Goal: Information Seeking & Learning: Learn about a topic

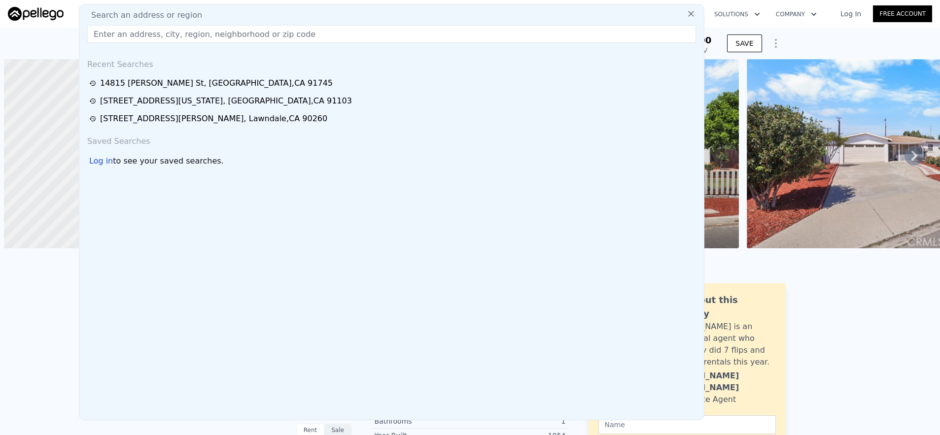
scroll to position [0, 4]
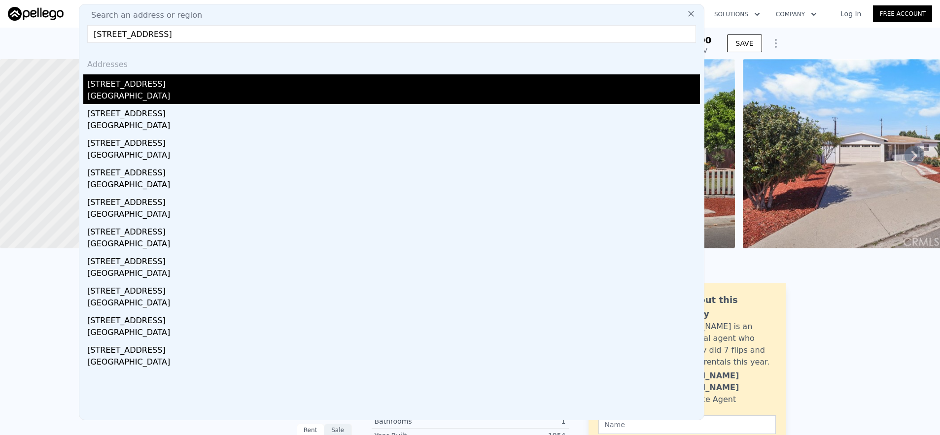
type input "[STREET_ADDRESS]"
click at [247, 85] on div "[STREET_ADDRESS]" at bounding box center [393, 82] width 613 height 16
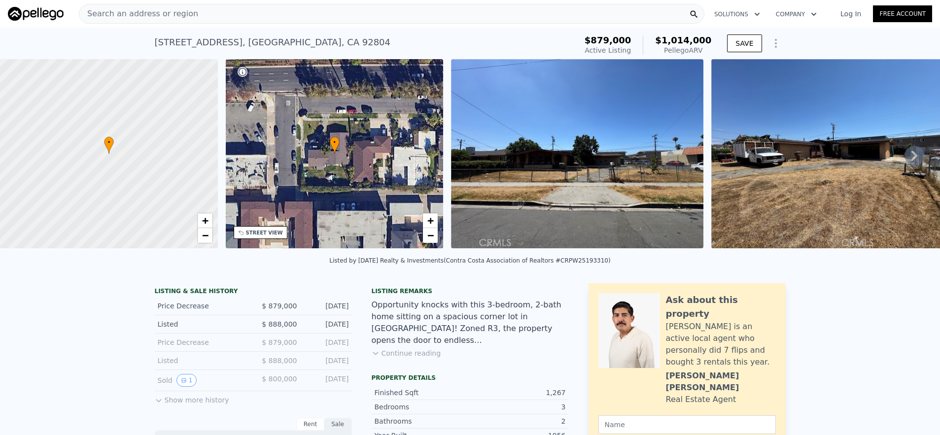
click at [198, 19] on div "Search an address or region" at bounding box center [392, 14] width 626 height 20
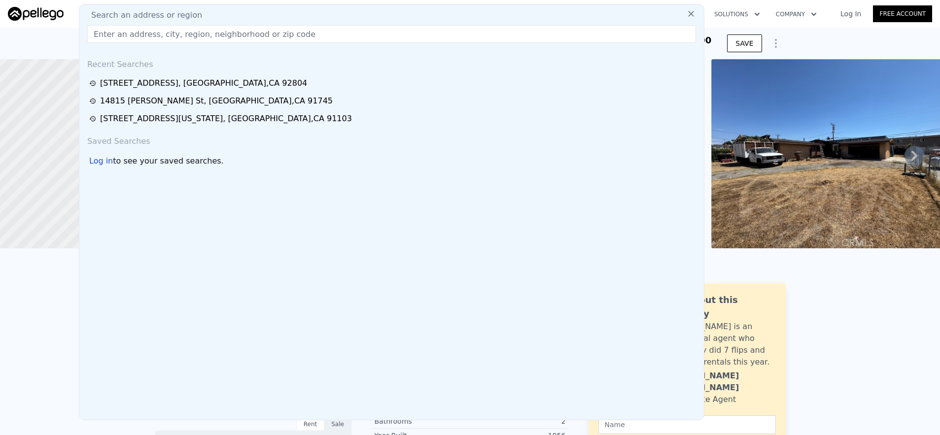
click at [224, 45] on div "Search an address or region Recent Searches [STREET_ADDRESS] [STREET_ADDRESS][P…" at bounding box center [392, 212] width 626 height 417
click at [224, 32] on input "text" at bounding box center [391, 34] width 609 height 18
paste input "[STREET_ADDRESS]"
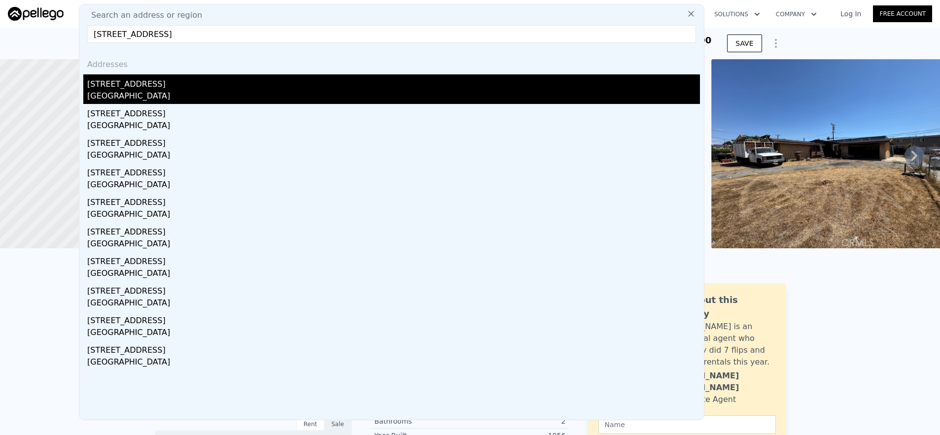
type input "[STREET_ADDRESS]"
click at [255, 77] on div "[STREET_ADDRESS]" at bounding box center [393, 82] width 613 height 16
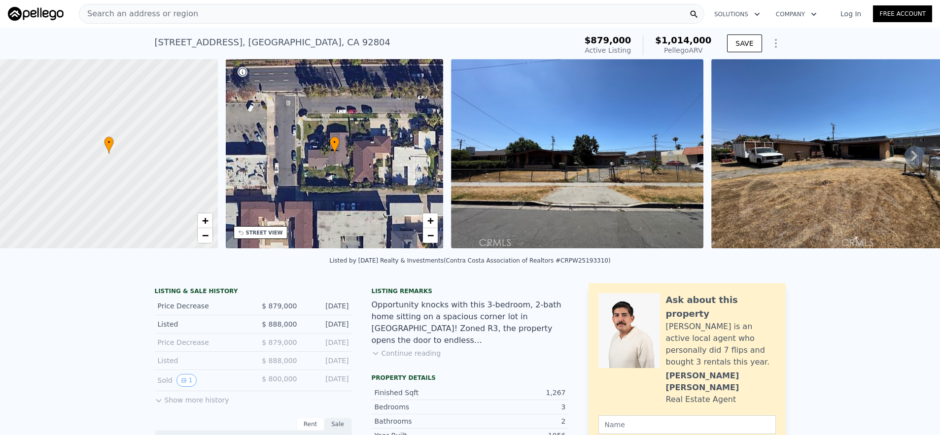
type input "7"
type input "2"
type input "4"
type input "1095"
type input "1802"
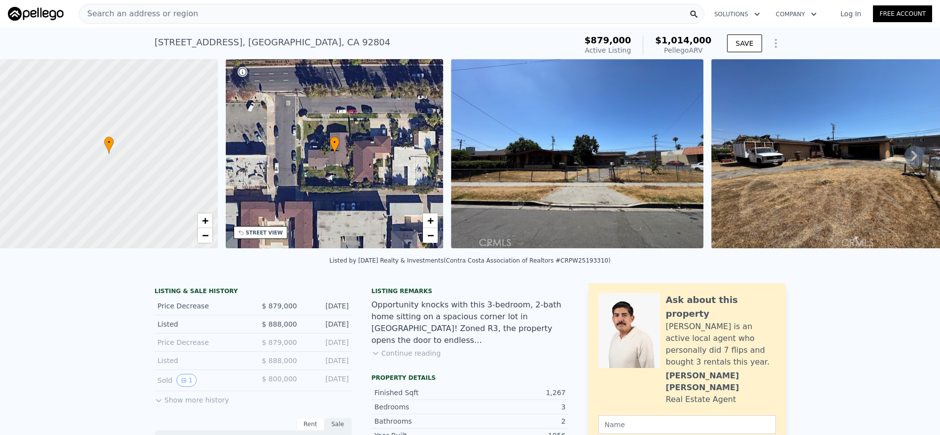
type input "6000"
type input "7600"
type input "$ 996,000"
type input "-$ 75,974"
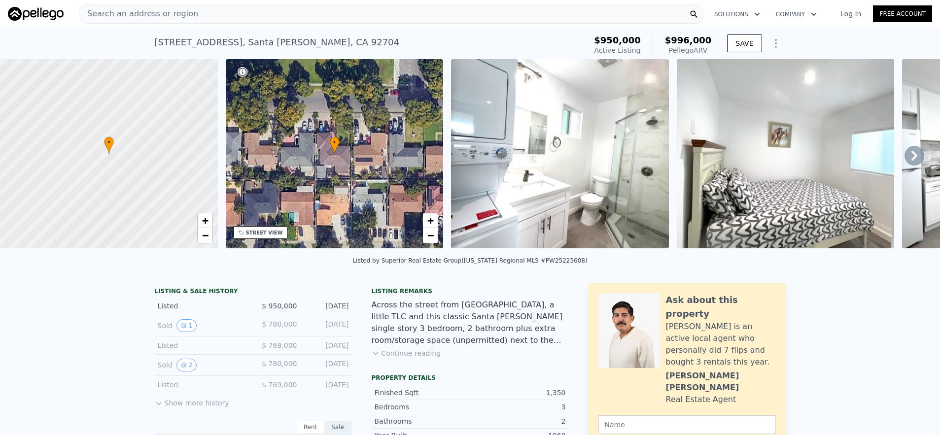
click at [227, 18] on div "Search an address or region" at bounding box center [392, 14] width 626 height 20
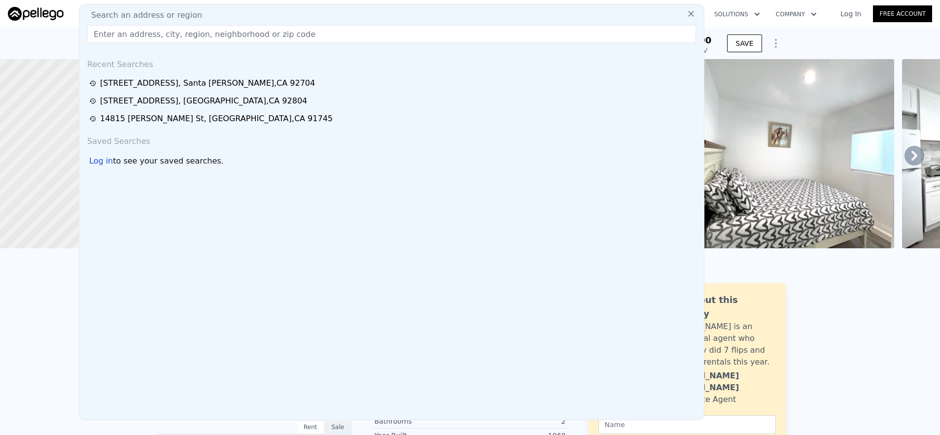
click at [233, 37] on input "text" at bounding box center [391, 34] width 609 height 18
paste input "[STREET_ADDRESS][PERSON_NAME]"
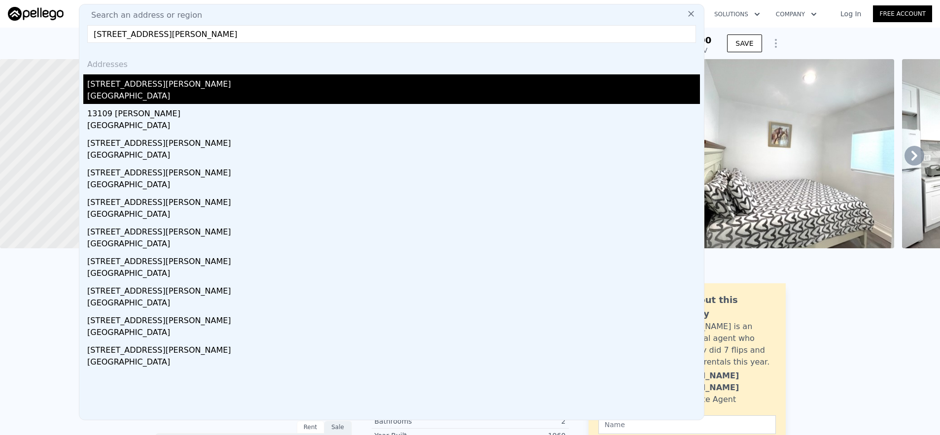
type input "[STREET_ADDRESS][PERSON_NAME]"
click at [229, 82] on div "[STREET_ADDRESS][PERSON_NAME]" at bounding box center [393, 82] width 613 height 16
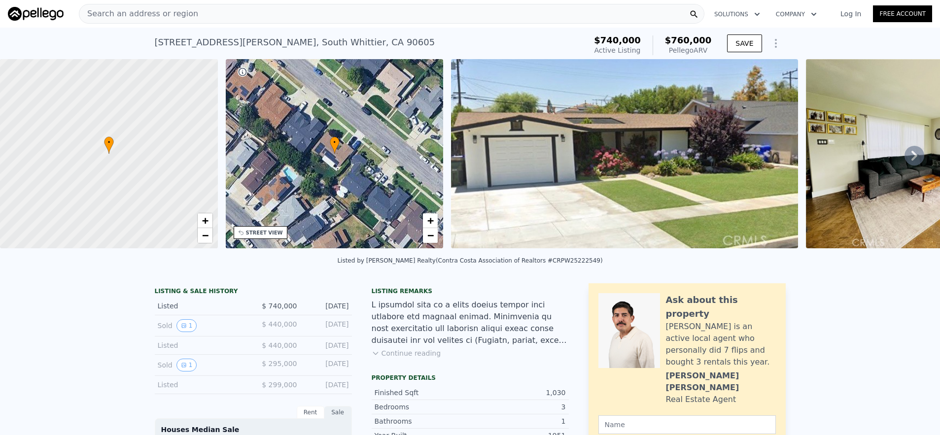
click at [459, 5] on div "Search an address or region" at bounding box center [392, 14] width 626 height 20
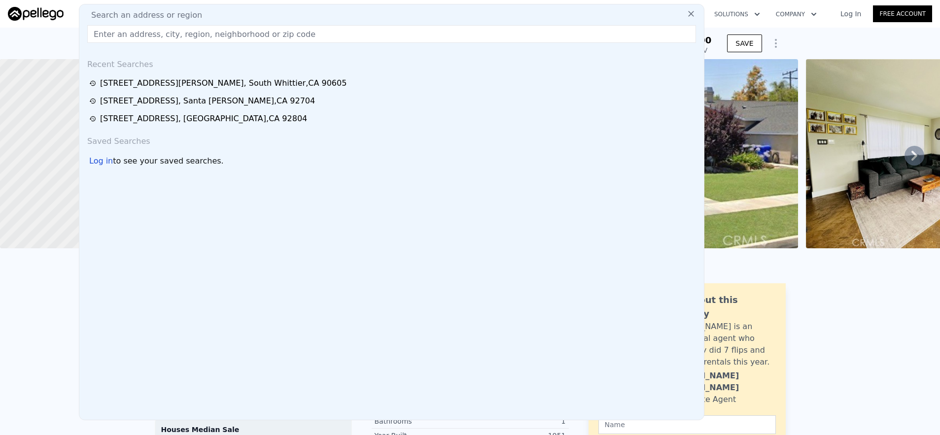
click at [454, 26] on input "text" at bounding box center [391, 34] width 609 height 18
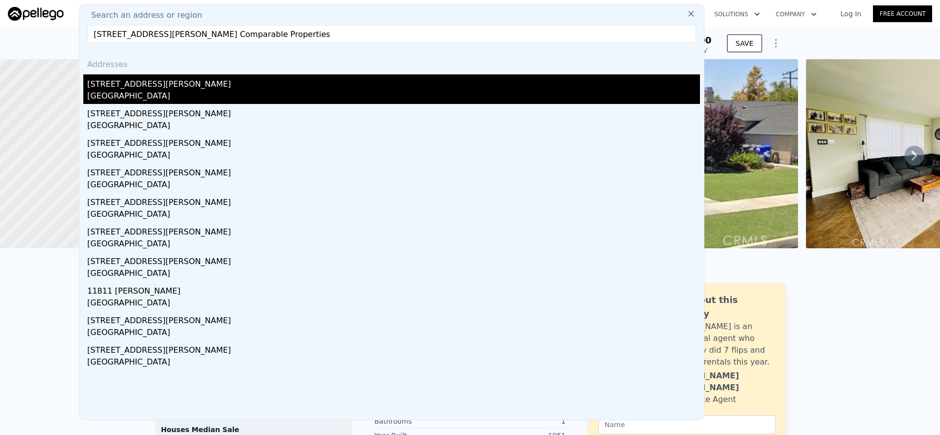
type input "[STREET_ADDRESS][PERSON_NAME] Comparable Properties"
click at [243, 85] on div "[STREET_ADDRESS][PERSON_NAME]" at bounding box center [393, 82] width 613 height 16
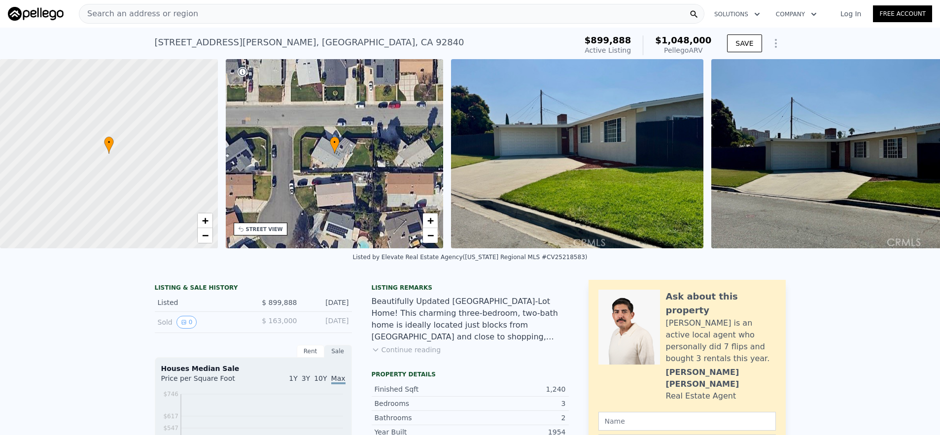
scroll to position [0, 4]
click at [283, 12] on div "Search an address or region" at bounding box center [392, 14] width 626 height 20
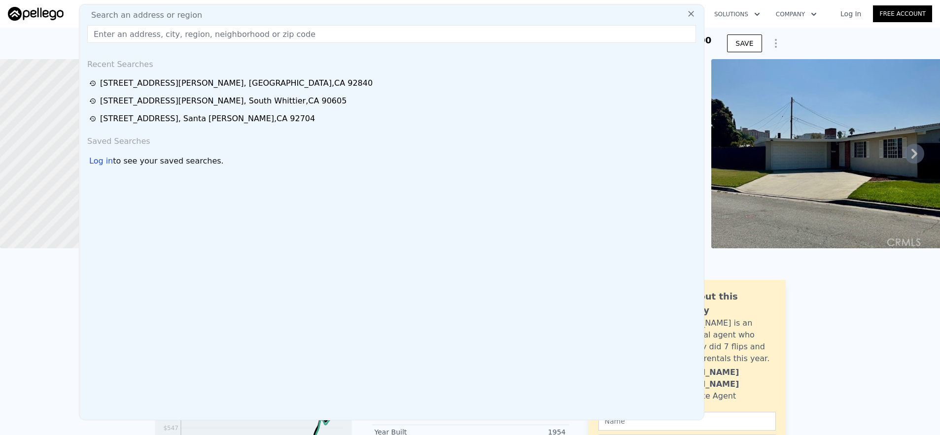
click at [283, 12] on div "Search an address or region" at bounding box center [391, 15] width 617 height 12
click at [314, 37] on input "text" at bounding box center [391, 34] width 609 height 18
paste input "[STREET_ADDRESS]"
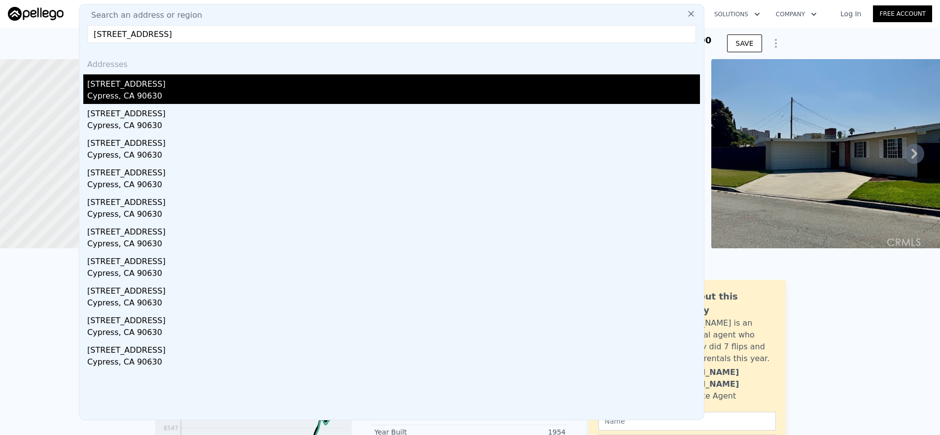
type input "[STREET_ADDRESS]"
click at [394, 99] on div "Cypress, CA 90630" at bounding box center [393, 97] width 613 height 14
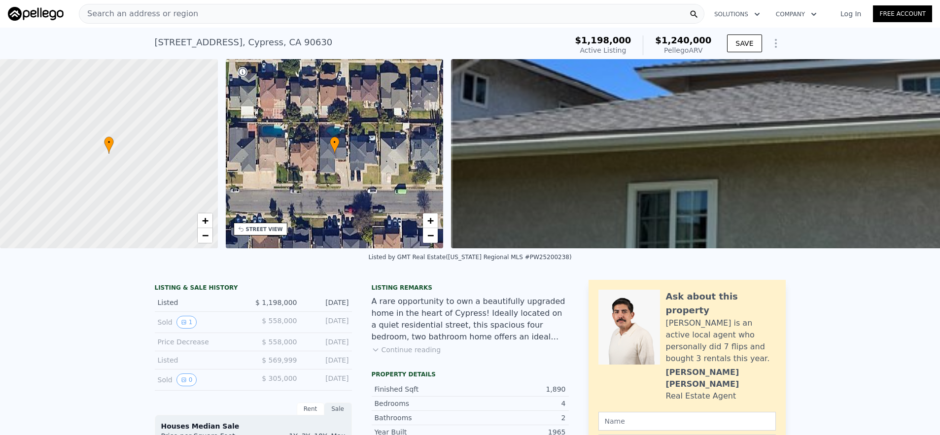
click at [332, 18] on div "Search an address or region" at bounding box center [392, 14] width 626 height 20
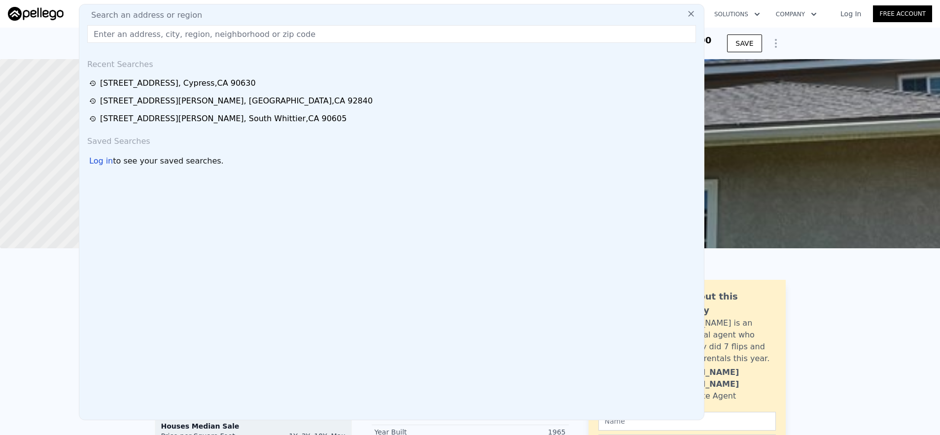
click at [336, 28] on input "text" at bounding box center [391, 34] width 609 height 18
paste input "[STREET_ADDRESS]"
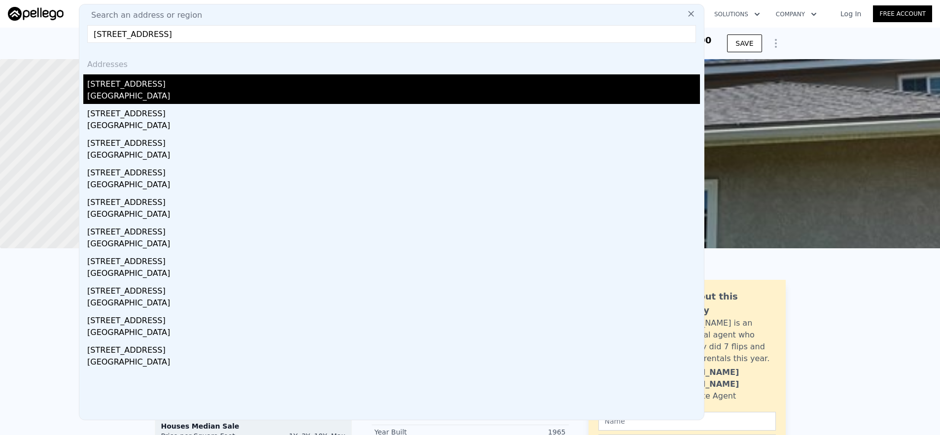
type input "[STREET_ADDRESS]"
click at [374, 85] on div "[STREET_ADDRESS]" at bounding box center [393, 82] width 613 height 16
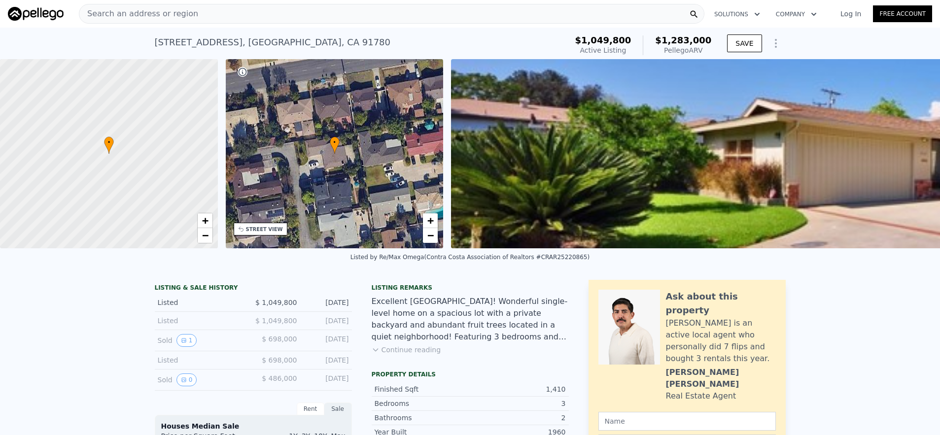
click at [218, 10] on div "Search an address or region" at bounding box center [392, 14] width 626 height 20
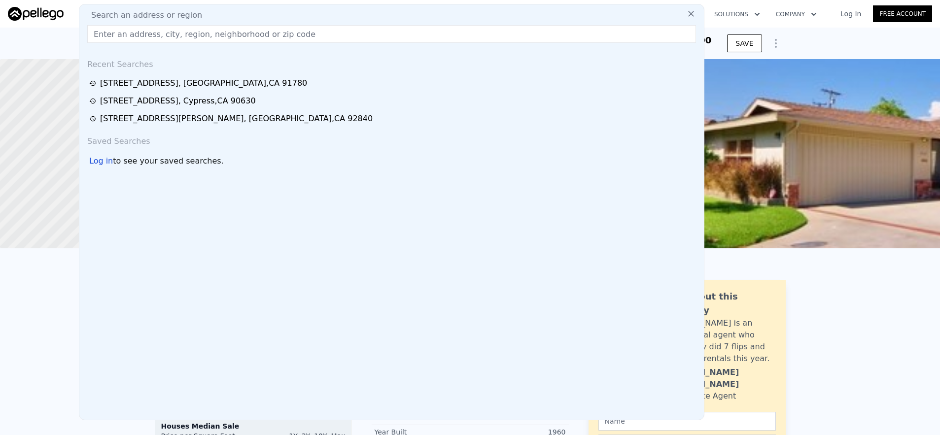
click at [221, 28] on input "text" at bounding box center [391, 34] width 609 height 18
paste input "[STREET_ADDRESS]"
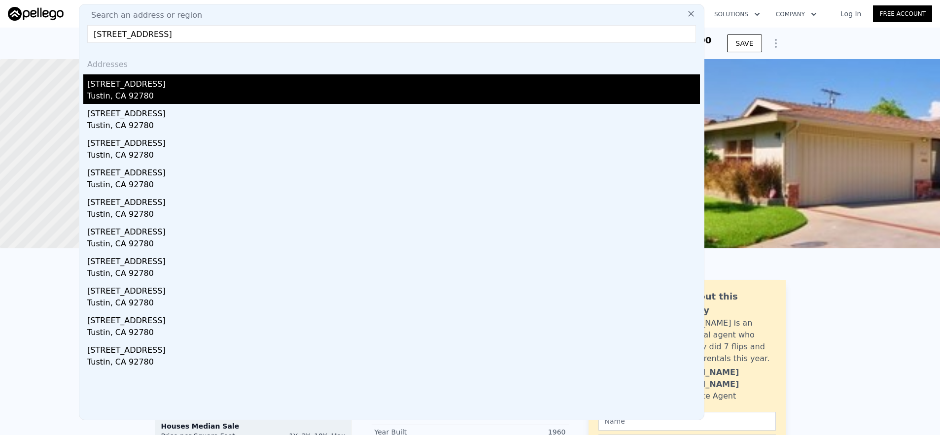
type input "[STREET_ADDRESS]"
click at [238, 89] on div "[STREET_ADDRESS]" at bounding box center [393, 82] width 613 height 16
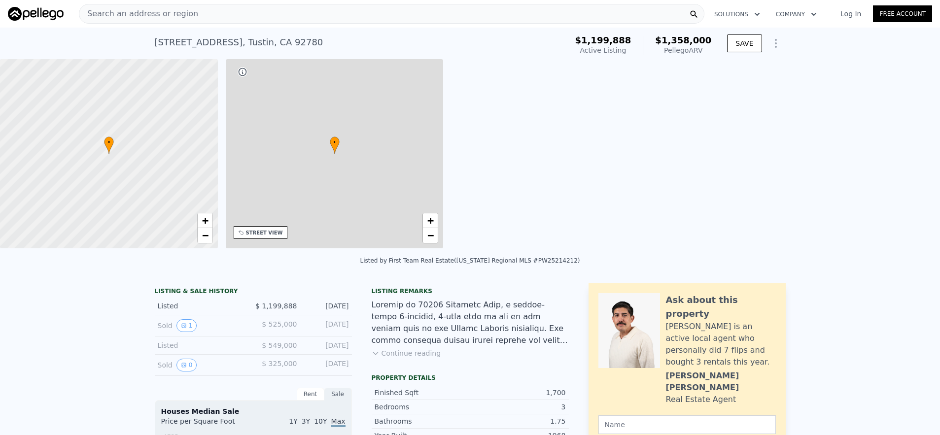
type input "5"
type input "1348"
type input "2214"
type input "4200"
type input "7100"
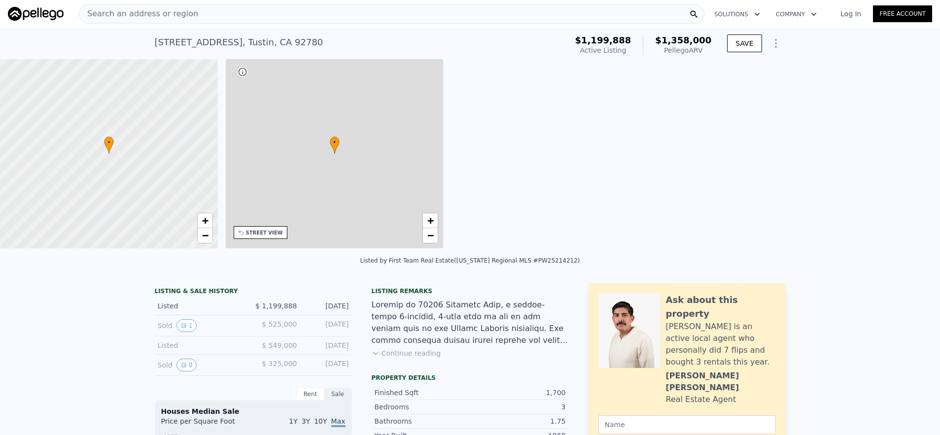
type input "$ 1,358,000"
type input "-$ 8,912"
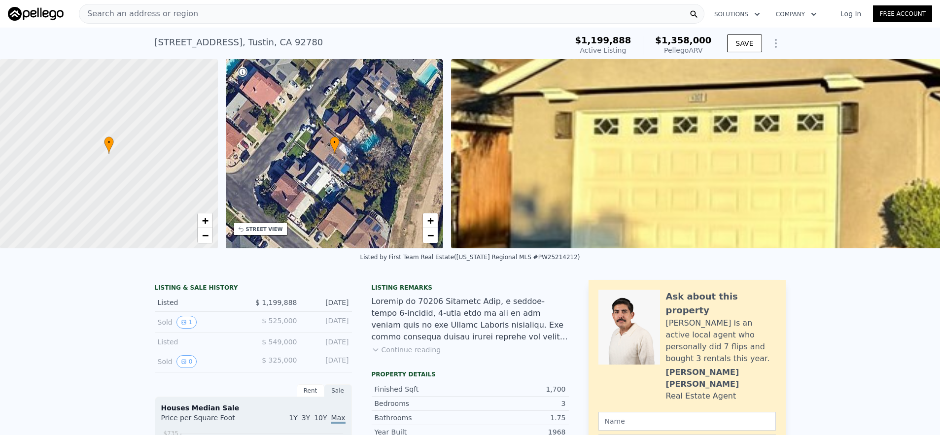
click at [265, 16] on div "Search an address or region" at bounding box center [392, 14] width 626 height 20
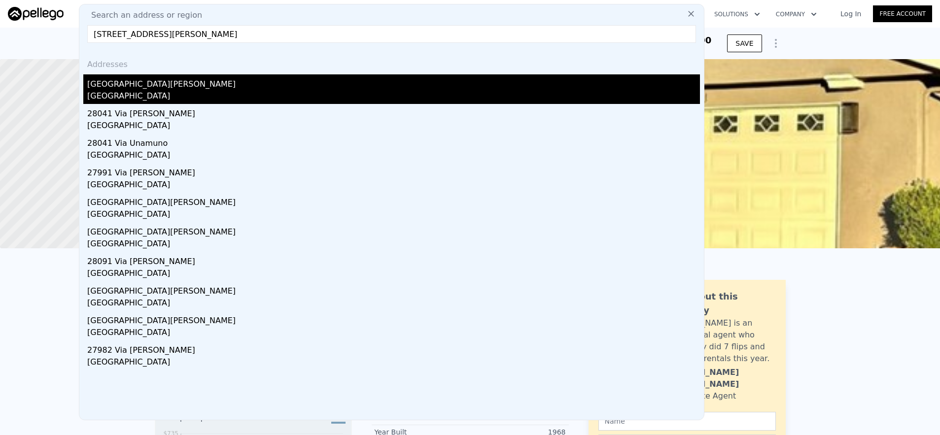
type input "[STREET_ADDRESS][PERSON_NAME]"
click at [326, 95] on div "[GEOGRAPHIC_DATA]" at bounding box center [393, 97] width 613 height 14
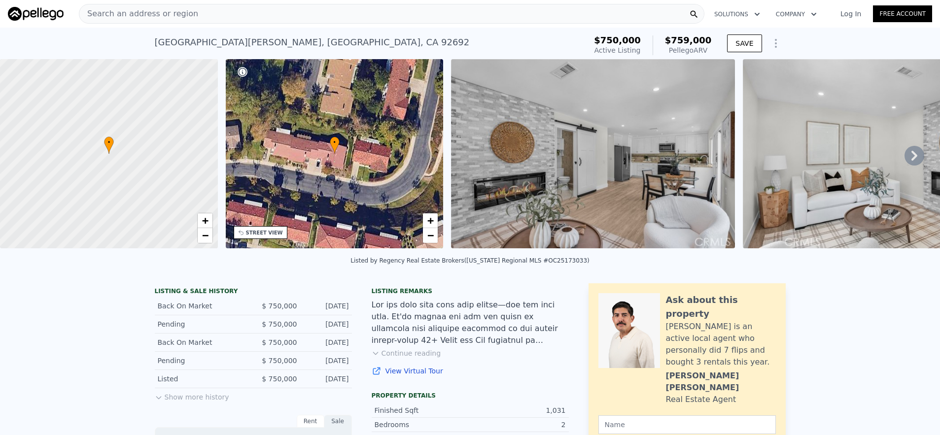
click at [278, 10] on div "Search an address or region" at bounding box center [392, 14] width 626 height 20
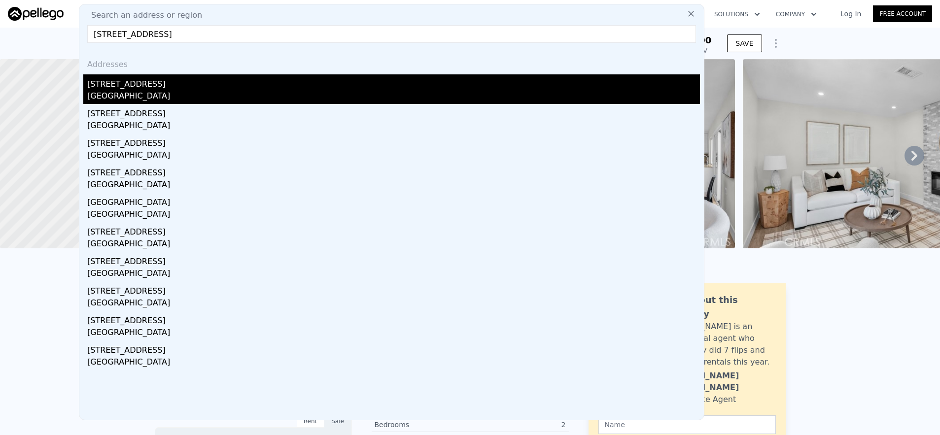
type input "[STREET_ADDRESS]"
click at [315, 98] on div "[GEOGRAPHIC_DATA]" at bounding box center [393, 97] width 613 height 14
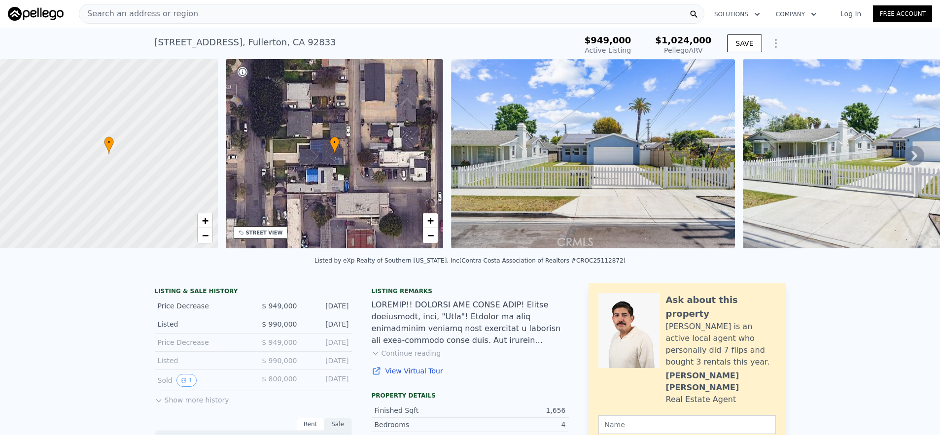
click at [274, 17] on div "Search an address or region" at bounding box center [392, 14] width 626 height 20
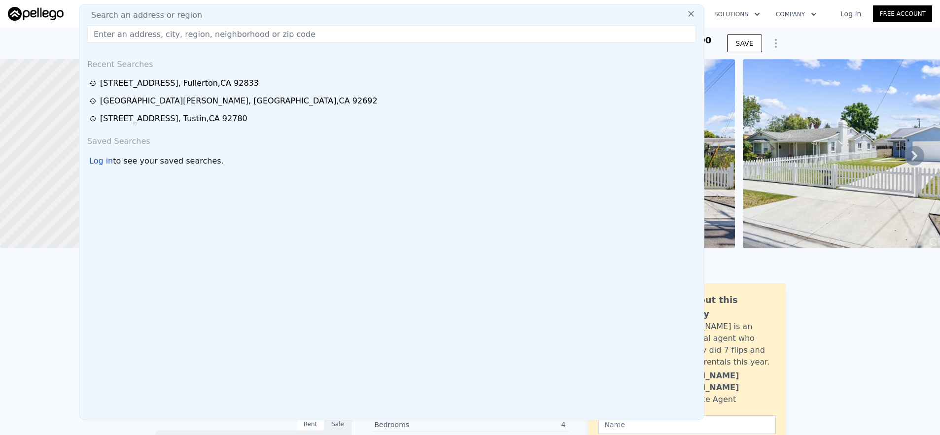
click at [275, 17] on div "Search an address or region" at bounding box center [391, 15] width 617 height 12
click at [274, 27] on input "text" at bounding box center [391, 34] width 609 height 18
paste input "[STREET_ADDRESS]"
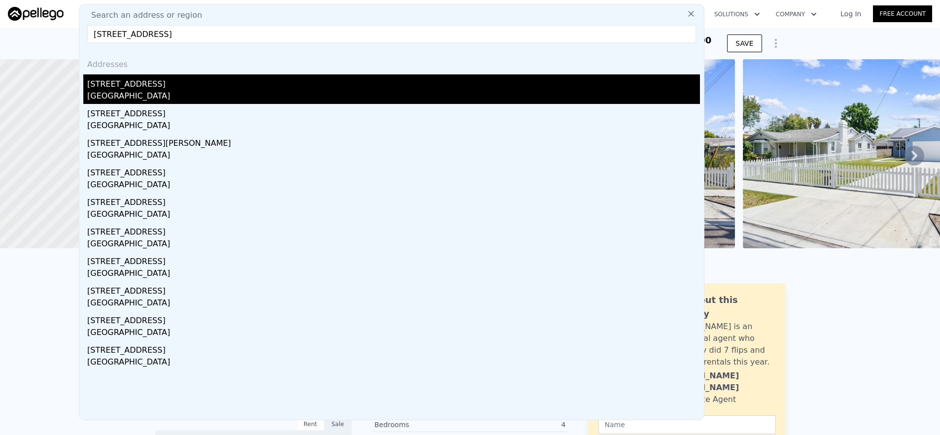
type input "[STREET_ADDRESS]"
click at [255, 87] on div "[STREET_ADDRESS]" at bounding box center [393, 82] width 613 height 16
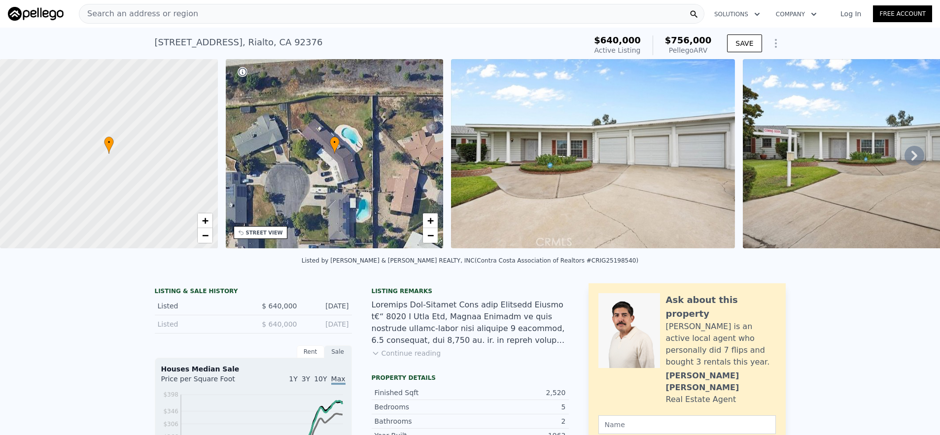
click at [351, 19] on div "Search an address or region" at bounding box center [392, 14] width 626 height 20
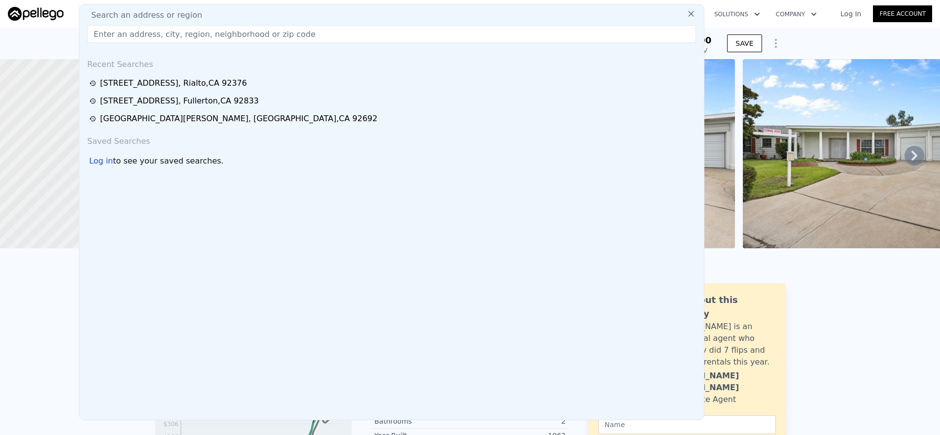
click at [356, 33] on input "text" at bounding box center [391, 34] width 609 height 18
paste input "[STREET_ADDRESS]"
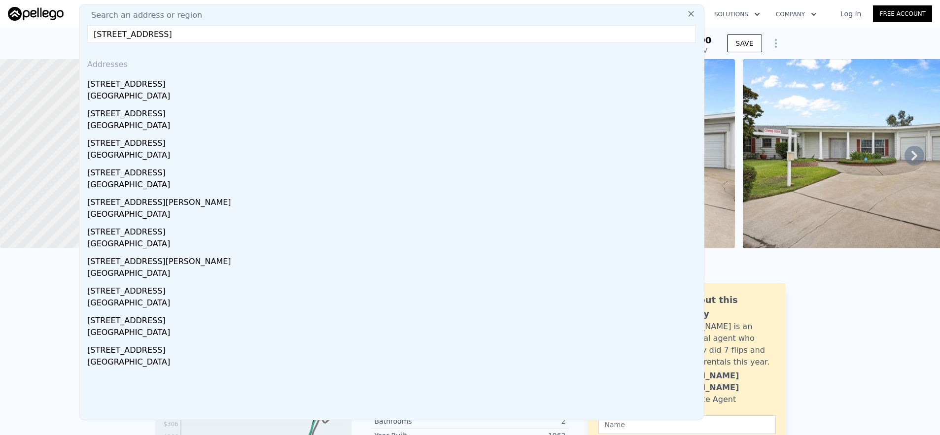
drag, startPoint x: 148, startPoint y: 34, endPoint x: 331, endPoint y: 43, distance: 182.7
click at [331, 43] on div "Search an address or region [STREET_ADDRESS] Addresses [STREET_ADDRESS][GEOGRAP…" at bounding box center [392, 212] width 626 height 417
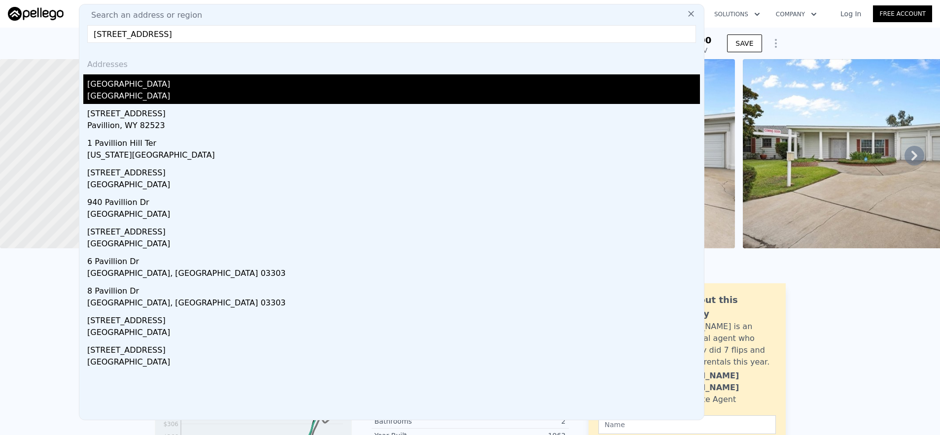
type input "[STREET_ADDRESS]"
click at [201, 82] on div "[GEOGRAPHIC_DATA]" at bounding box center [393, 82] width 613 height 16
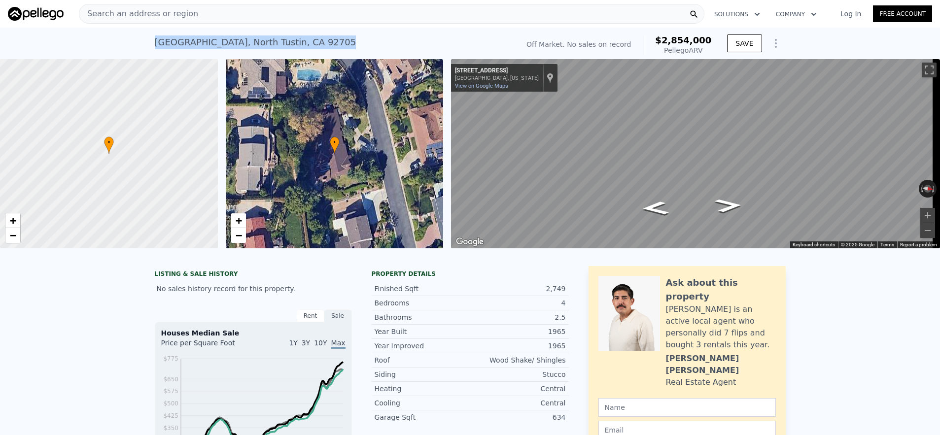
drag, startPoint x: 155, startPoint y: 42, endPoint x: 337, endPoint y: 39, distance: 182.5
click at [337, 39] on div "[STREET_ADDRESS] No sales on record (~ARV $2.854m )" at bounding box center [335, 46] width 361 height 28
copy div "[STREET_ADDRESS]"
